Goal: Information Seeking & Learning: Learn about a topic

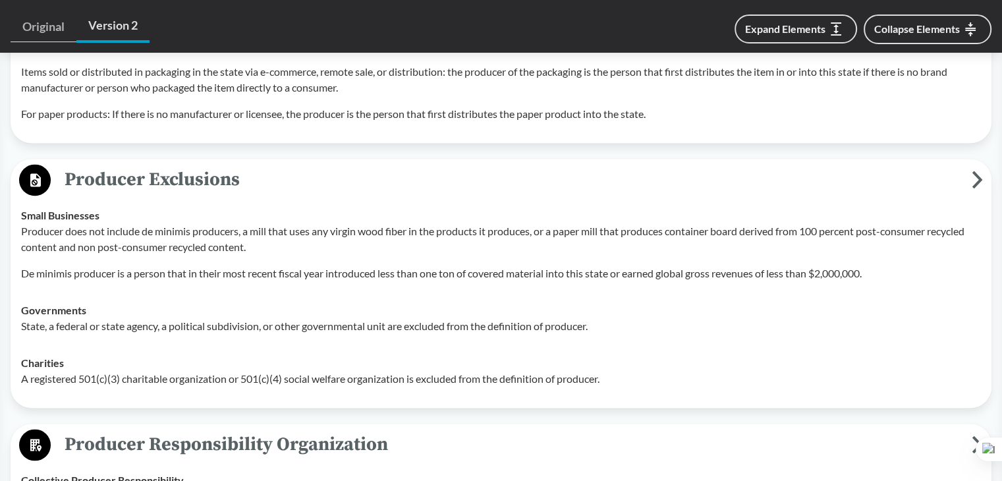
scroll to position [1861, 0]
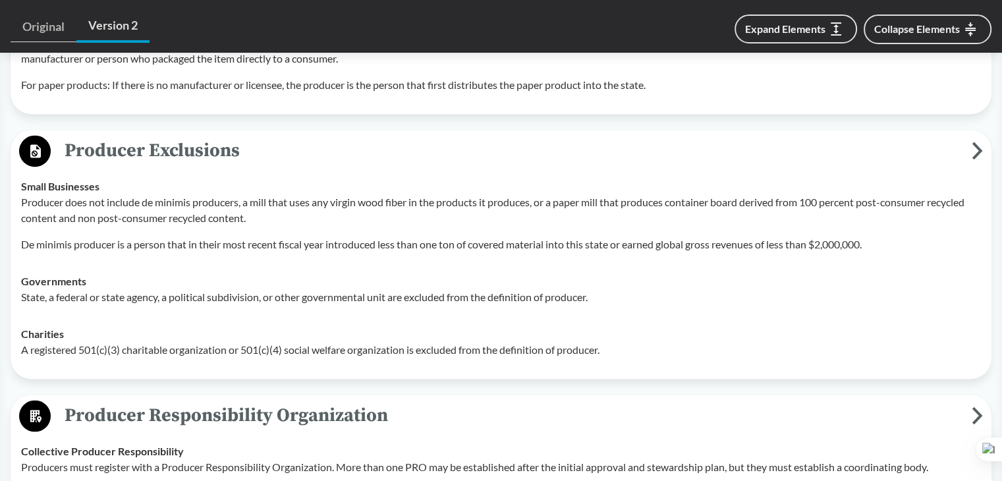
click at [398, 289] on p "State, a federal or state agency, a political subdivision, or other governmenta…" at bounding box center [500, 297] width 959 height 16
click at [522, 305] on td "Governments State, a federal or state agency, a political subdivision, or other…" at bounding box center [500, 289] width 971 height 53
click at [240, 306] on td "Governments State, a federal or state agency, a political subdivision, or other…" at bounding box center [500, 289] width 971 height 53
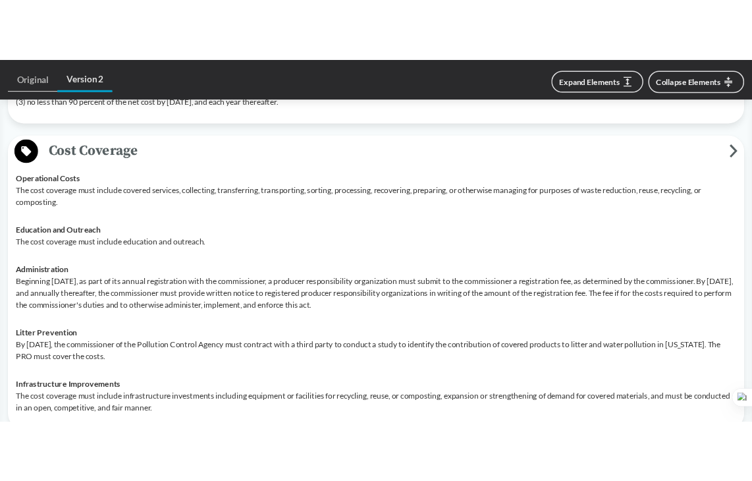
scroll to position [2535, 0]
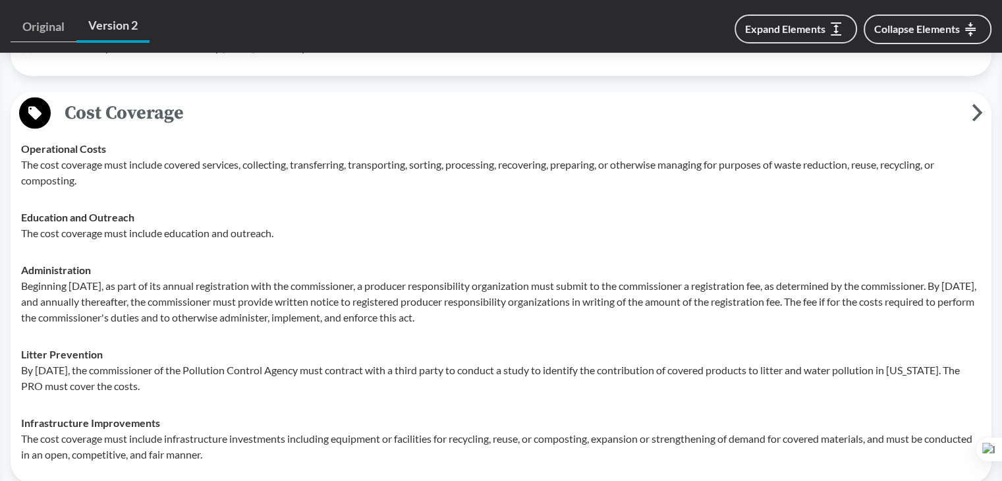
click at [113, 157] on p "The cost coverage must include covered services, collecting, transferring, tran…" at bounding box center [500, 173] width 959 height 32
click at [33, 157] on p "The cost coverage must include covered services, collecting, transferring, tran…" at bounding box center [500, 173] width 959 height 32
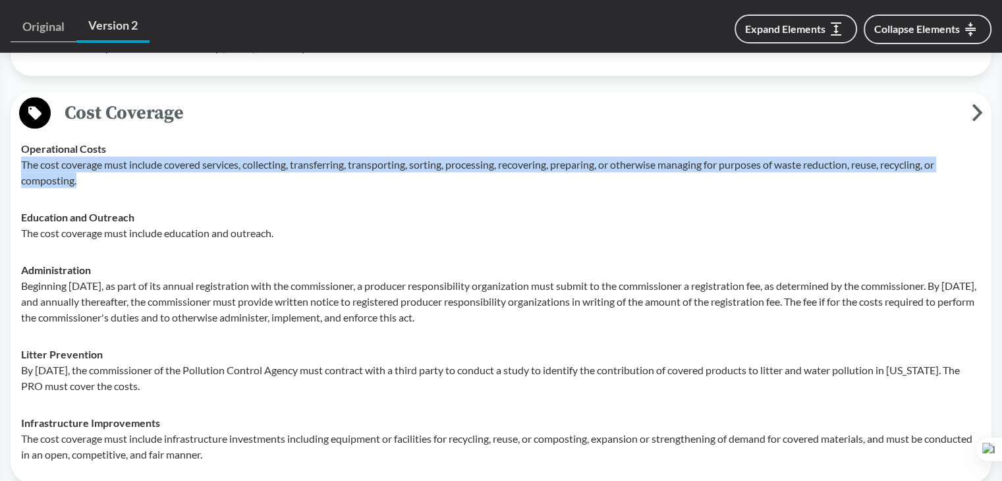
drag, startPoint x: 22, startPoint y: 160, endPoint x: 277, endPoint y: 171, distance: 255.1
click at [277, 171] on p "The cost coverage must include covered services, collecting, transferring, tran…" at bounding box center [500, 173] width 959 height 32
click at [236, 193] on button at bounding box center [227, 190] width 17 height 17
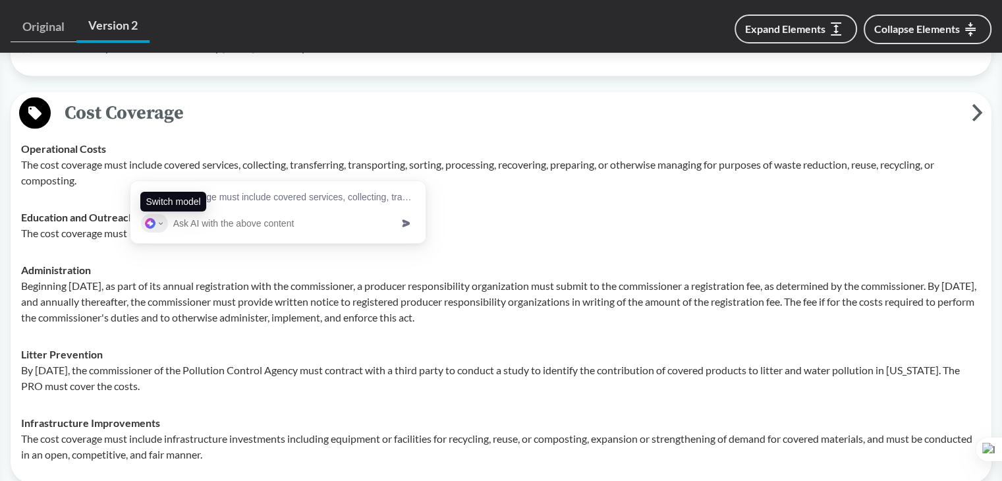
click at [163, 229] on div at bounding box center [154, 223] width 27 height 18
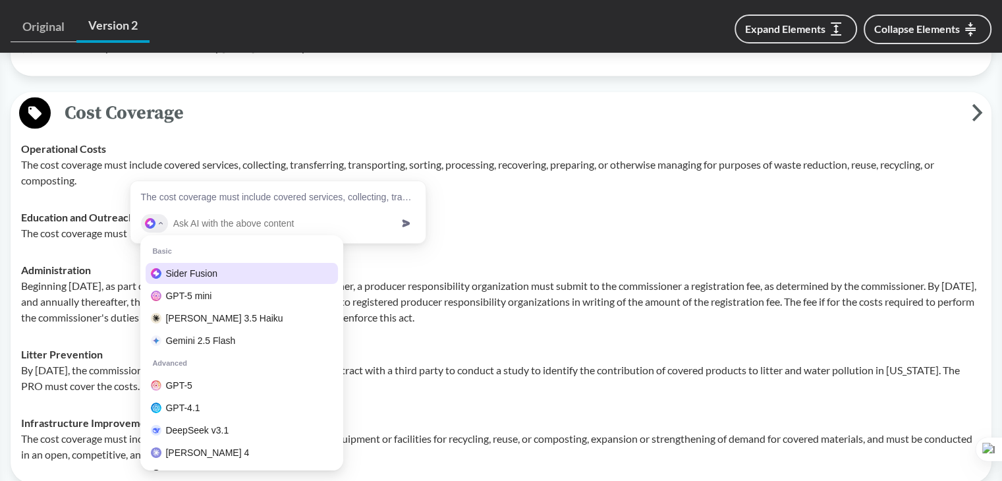
click at [163, 229] on div at bounding box center [154, 223] width 27 height 18
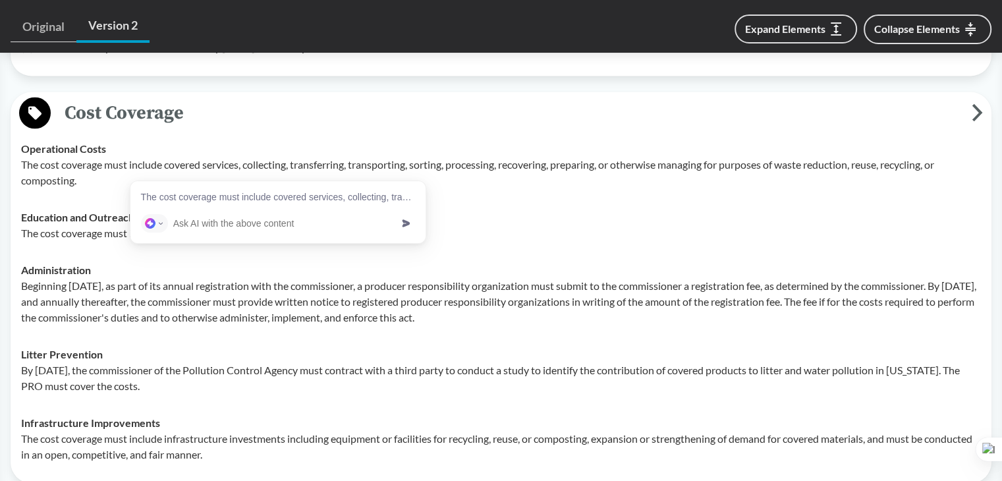
click at [236, 229] on input "text" at bounding box center [282, 223] width 218 height 18
type input "explai"
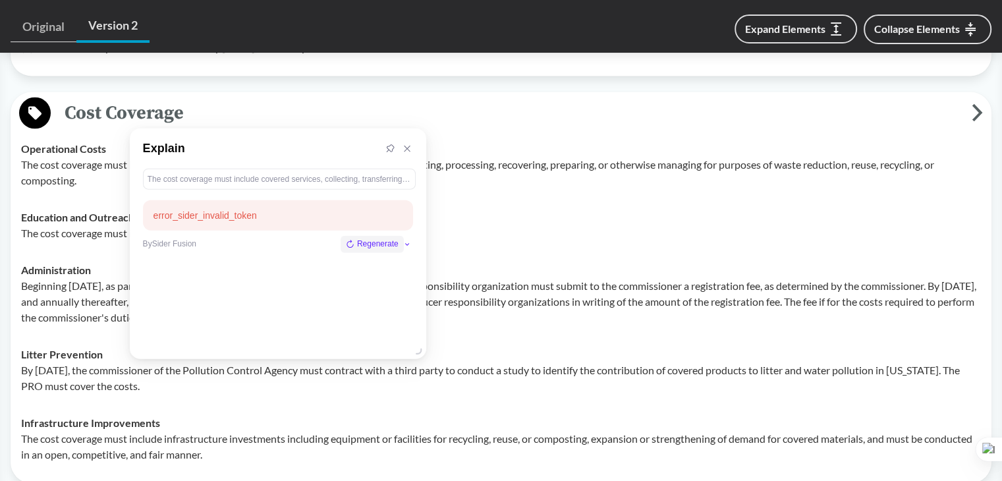
click at [375, 248] on span "Regenerate" at bounding box center [377, 244] width 41 height 13
click at [348, 173] on div "The cost coverage must include covered services, collecting, transferring, tran…" at bounding box center [279, 179] width 263 height 12
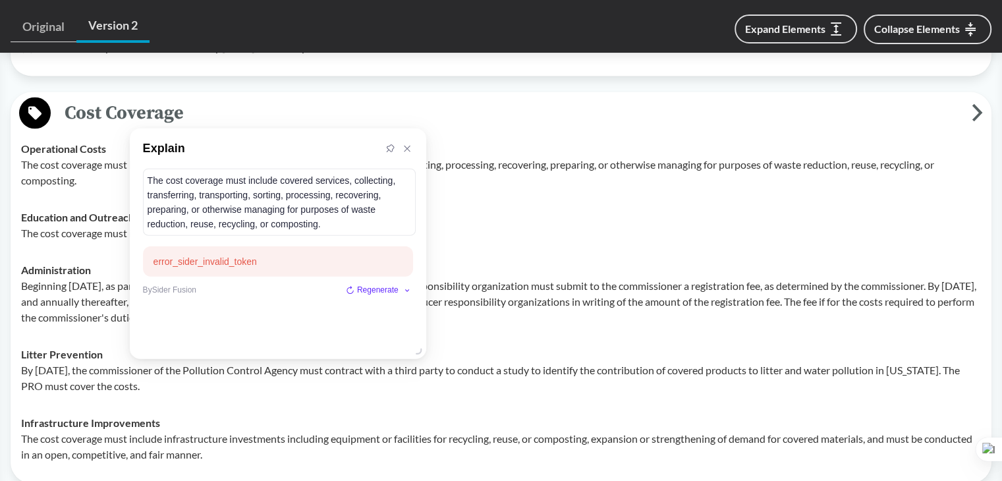
click at [220, 267] on div "error_sider_invalid_token" at bounding box center [277, 261] width 249 height 14
drag, startPoint x: 275, startPoint y: 264, endPoint x: 77, endPoint y: 263, distance: 198.2
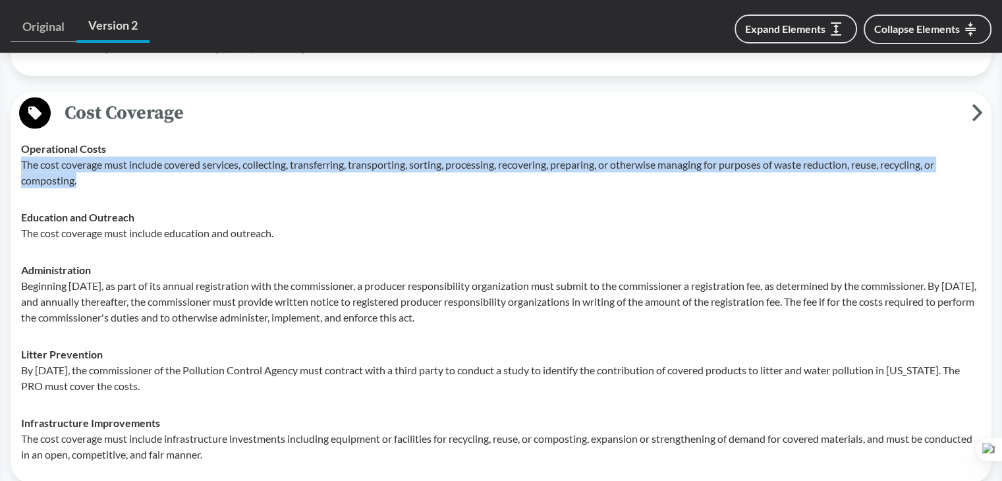
drag, startPoint x: 18, startPoint y: 157, endPoint x: 95, endPoint y: 175, distance: 78.3
click at [95, 175] on td "Operational Costs The cost coverage must include covered services, collecting, …" at bounding box center [500, 164] width 971 height 68
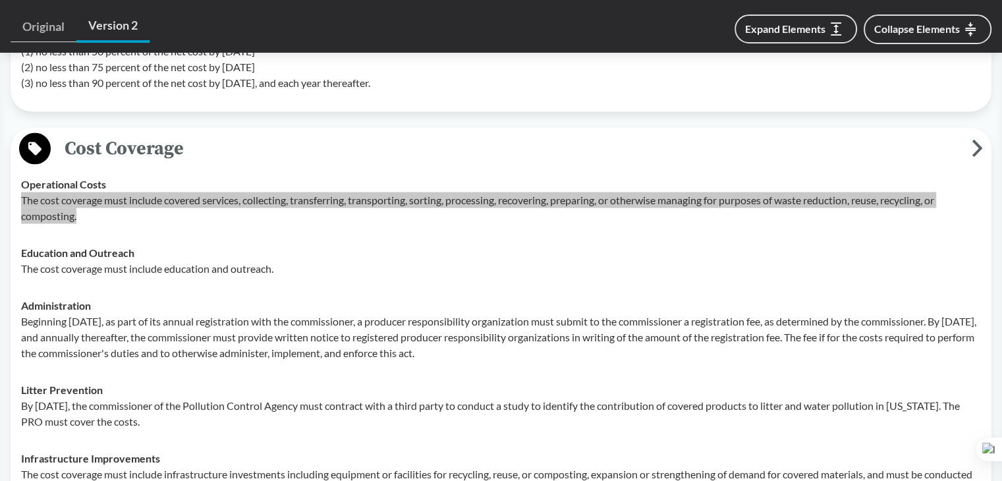
scroll to position [2477, 0]
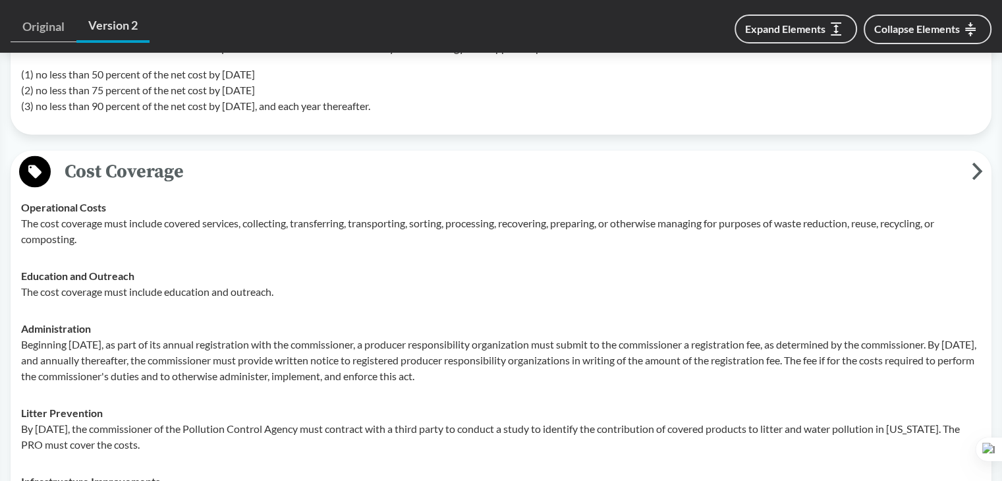
click at [111, 283] on p "The cost coverage must include education and outreach." at bounding box center [500, 291] width 959 height 16
drag, startPoint x: 24, startPoint y: 288, endPoint x: 364, endPoint y: 285, distance: 339.1
click at [364, 285] on p "The cost coverage must include education and outreach." at bounding box center [500, 291] width 959 height 16
click at [172, 336] on p "Beginning [DATE], as part of its annual registration with the commissioner, a p…" at bounding box center [500, 359] width 959 height 47
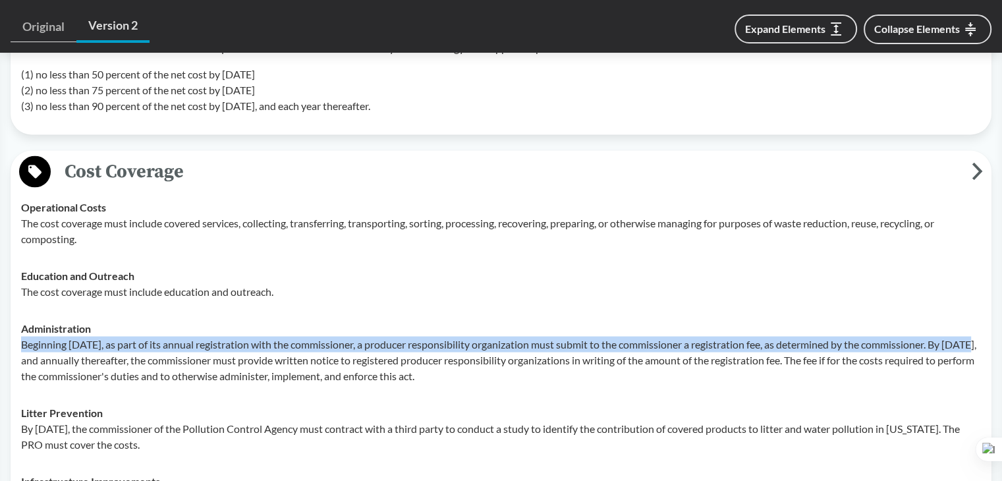
drag, startPoint x: 20, startPoint y: 335, endPoint x: 978, endPoint y: 342, distance: 957.5
click at [978, 342] on td "Administration Beginning [DATE], as part of its annual registration with the co…" at bounding box center [500, 352] width 971 height 84
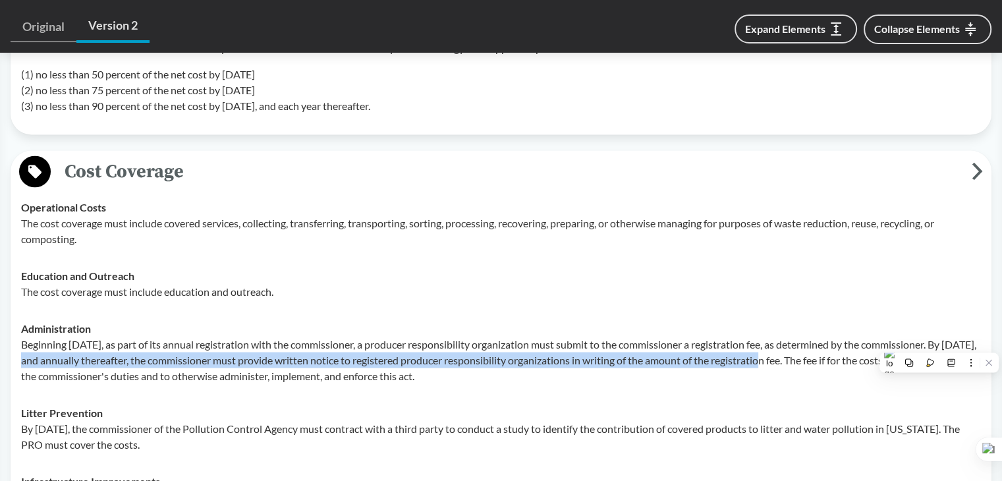
drag, startPoint x: 25, startPoint y: 355, endPoint x: 788, endPoint y: 351, distance: 763.2
click at [788, 351] on p "Beginning [DATE], as part of its annual registration with the commissioner, a p…" at bounding box center [500, 359] width 959 height 47
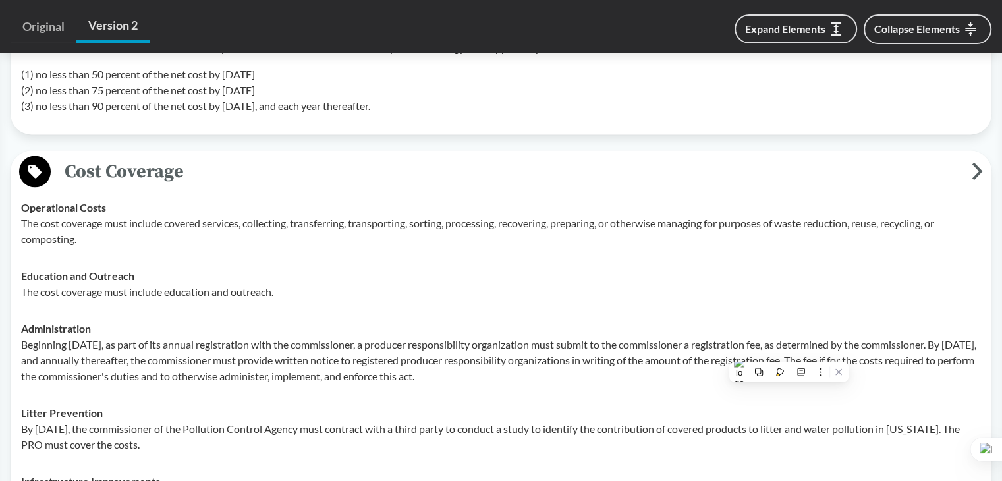
click at [797, 320] on div "Administration Beginning [DATE], as part of its annual registration with the co…" at bounding box center [500, 351] width 959 height 63
drag, startPoint x: 50, startPoint y: 375, endPoint x: 564, endPoint y: 375, distance: 514.3
click at [564, 375] on p "Beginning [DATE], as part of its annual registration with the commissioner, a p…" at bounding box center [500, 359] width 959 height 47
click at [493, 394] on td "Litter Prevention By [DATE], the commissioner of the Pollution Control Agency m…" at bounding box center [500, 428] width 971 height 68
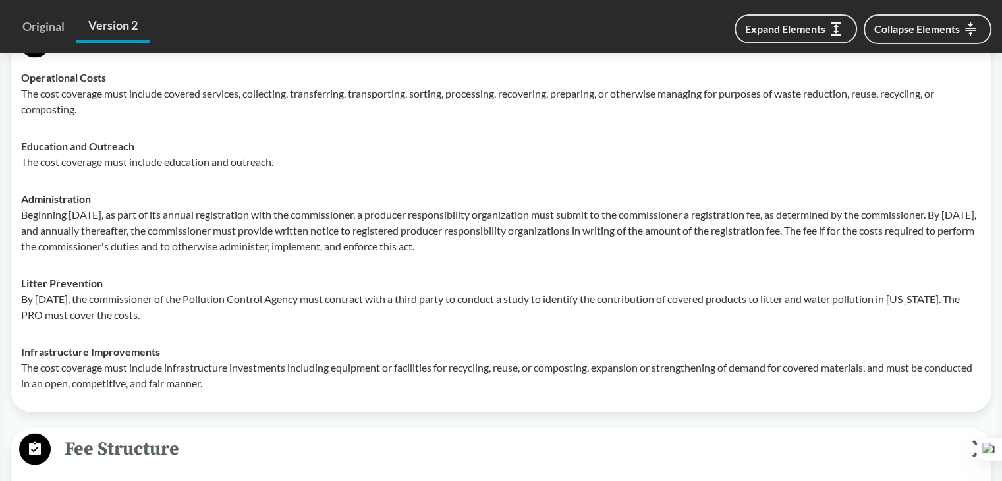
scroll to position [2608, 0]
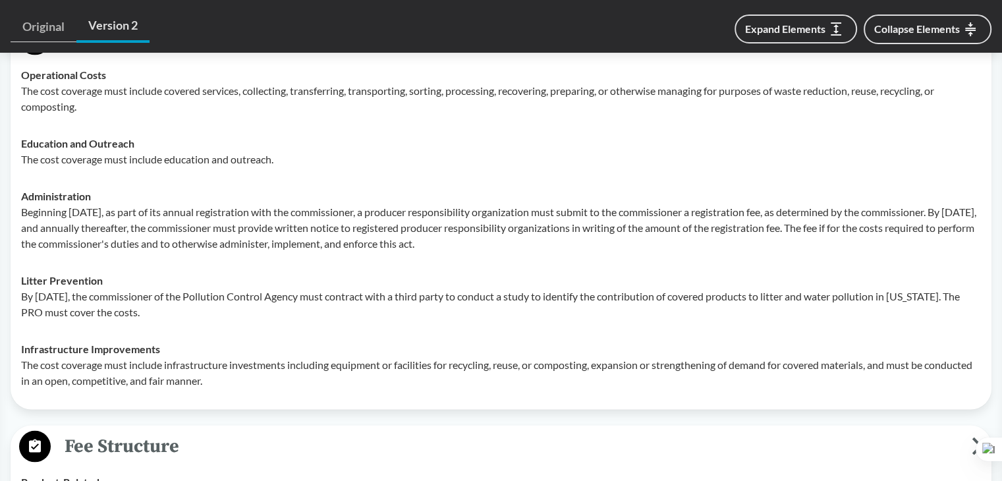
drag, startPoint x: 21, startPoint y: 295, endPoint x: 417, endPoint y: 319, distance: 396.5
click at [417, 319] on td "Litter Prevention By [DATE], the commissioner of the Pollution Control Agency m…" at bounding box center [500, 296] width 971 height 68
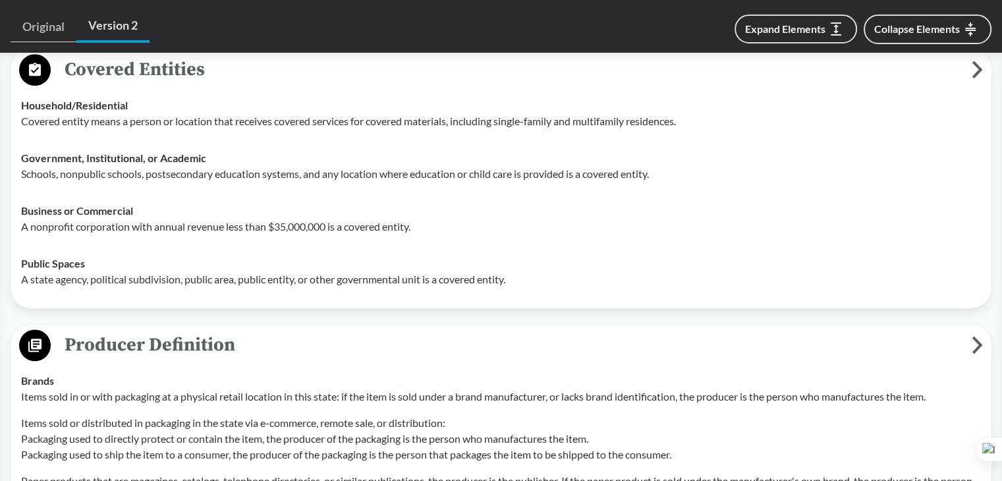
scroll to position [1423, 0]
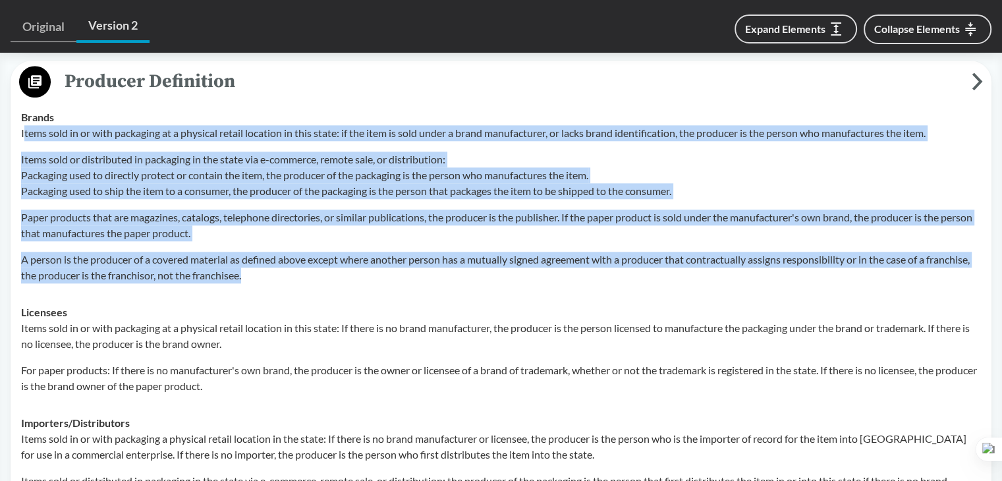
drag, startPoint x: 24, startPoint y: 129, endPoint x: 333, endPoint y: 281, distance: 344.3
click at [333, 281] on td "Brands Items sold in or with packaging at a physical retail location in this st…" at bounding box center [500, 196] width 971 height 195
click at [337, 271] on p "A person is the producer of a covered material as defined above except where an…" at bounding box center [500, 268] width 959 height 32
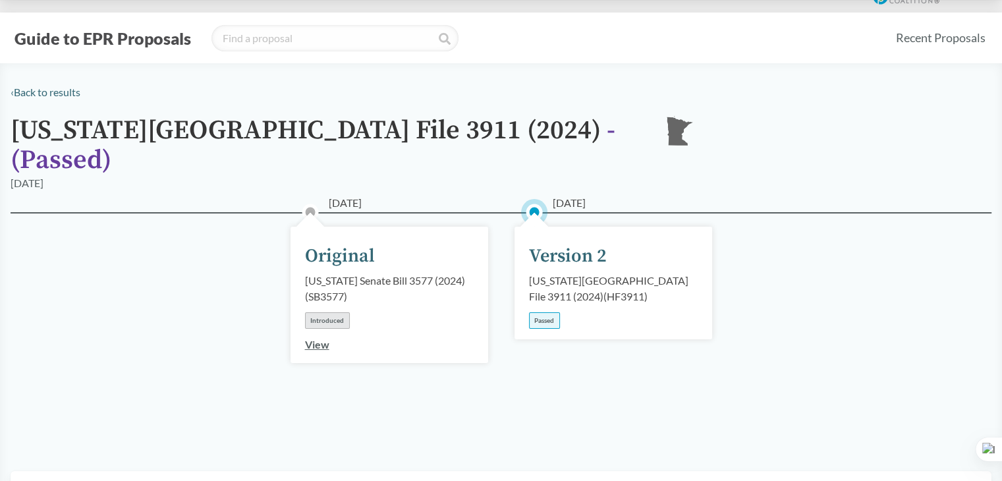
scroll to position [0, 0]
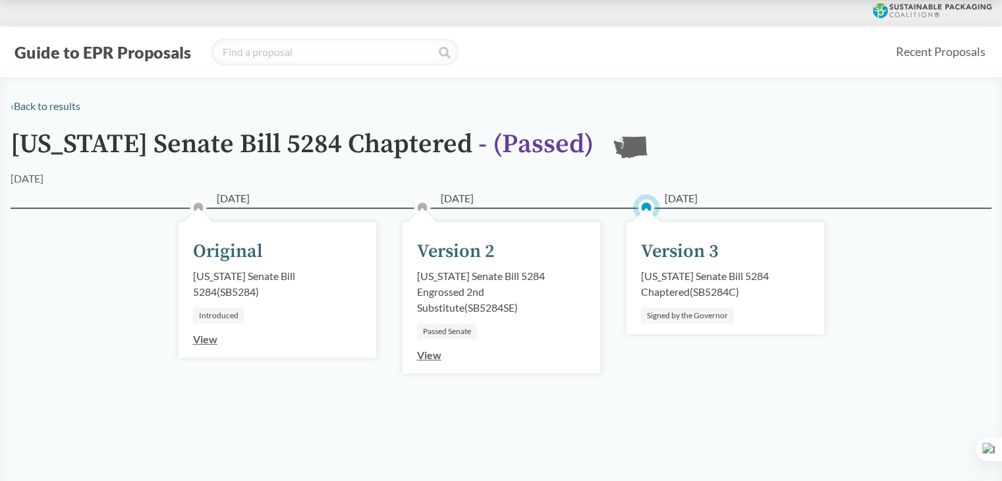
click at [122, 45] on button "Guide to EPR Proposals" at bounding box center [103, 51] width 184 height 21
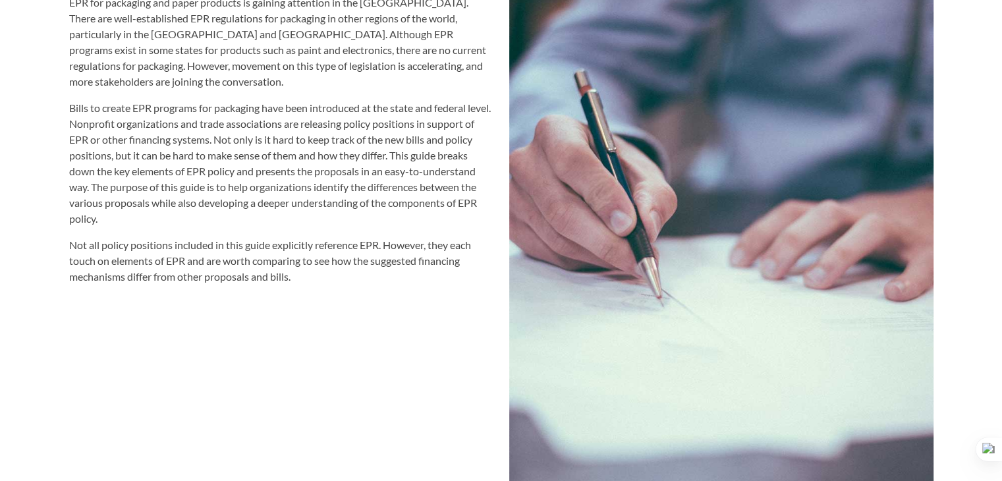
scroll to position [1515, 0]
